Goal: Navigation & Orientation: Find specific page/section

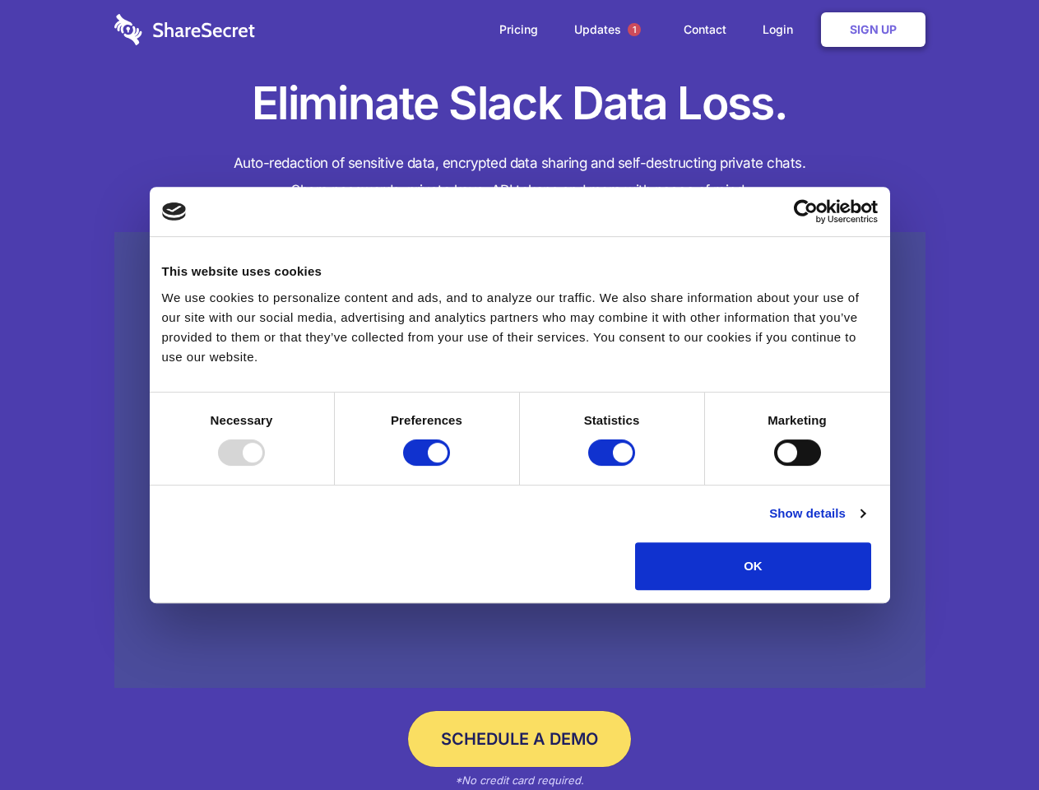
click at [265, 466] on div at bounding box center [241, 452] width 47 height 26
click at [450, 466] on input "Preferences" at bounding box center [426, 452] width 47 height 26
checkbox input "false"
click at [614, 466] on input "Statistics" at bounding box center [611, 452] width 47 height 26
checkbox input "false"
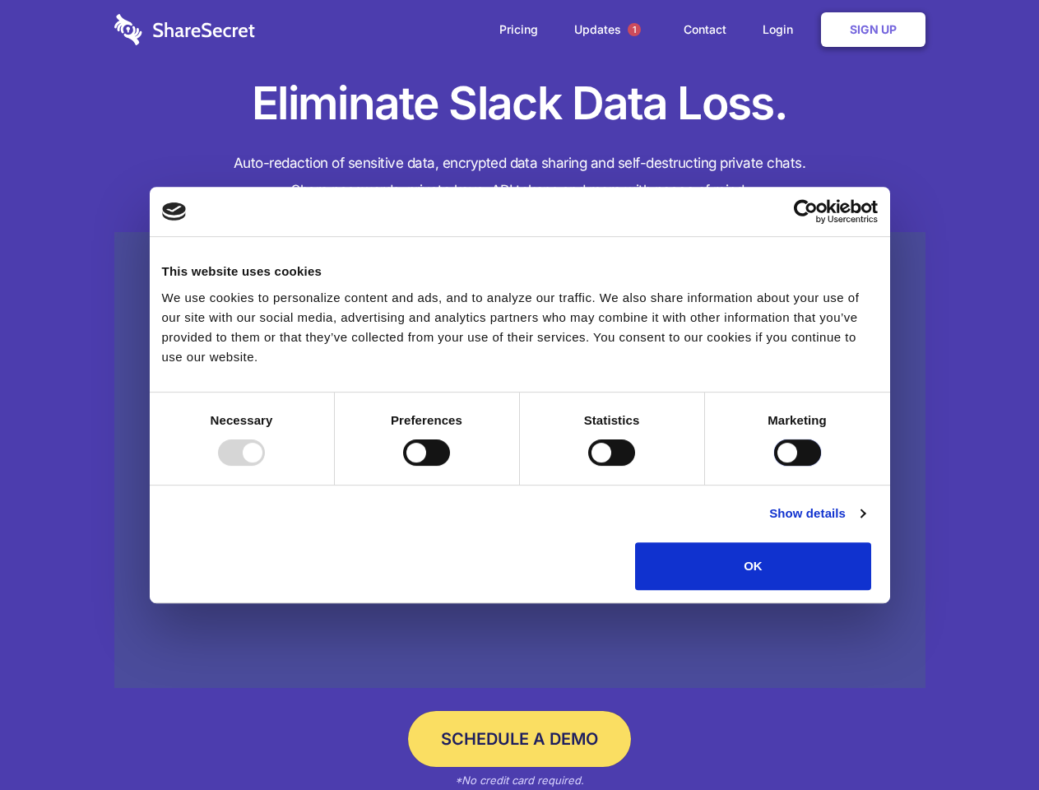
click at [774, 466] on input "Marketing" at bounding box center [797, 452] width 47 height 26
checkbox input "true"
click at [865, 523] on link "Show details" at bounding box center [816, 514] width 95 height 20
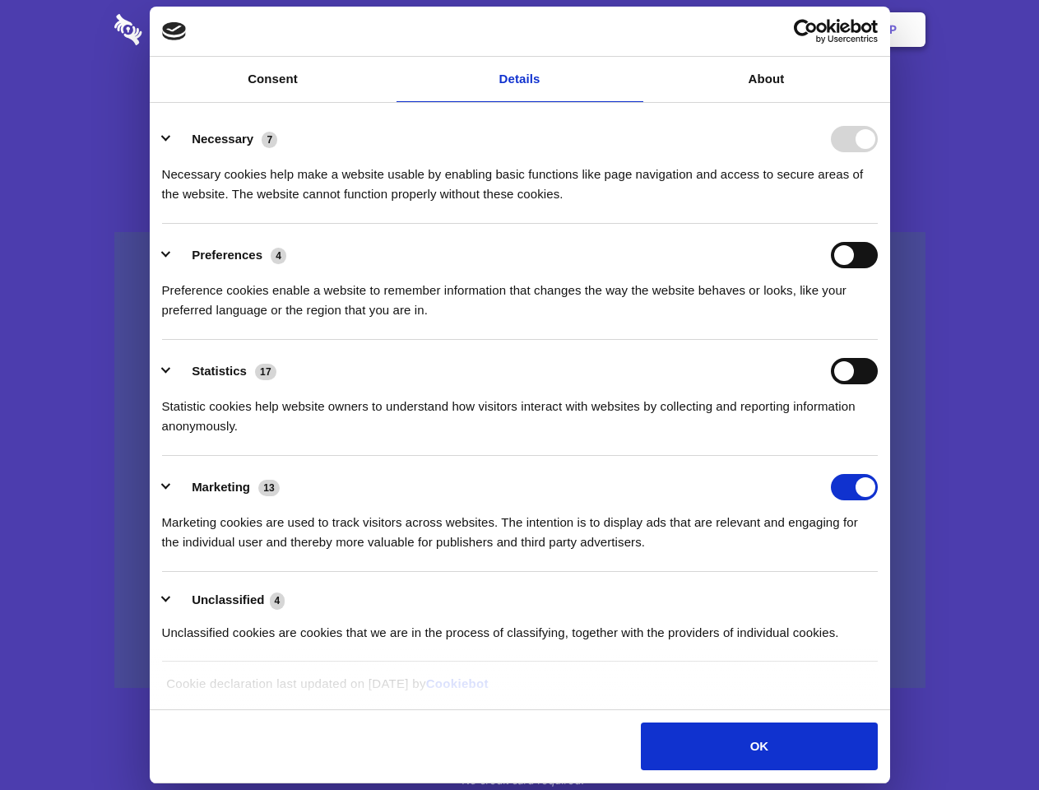
click at [878, 436] on div "Statistic cookies help website owners to understand how visitors interact with …" at bounding box center [520, 410] width 716 height 52
click at [634, 30] on span "1" at bounding box center [634, 29] width 13 height 13
